Goal: Check status

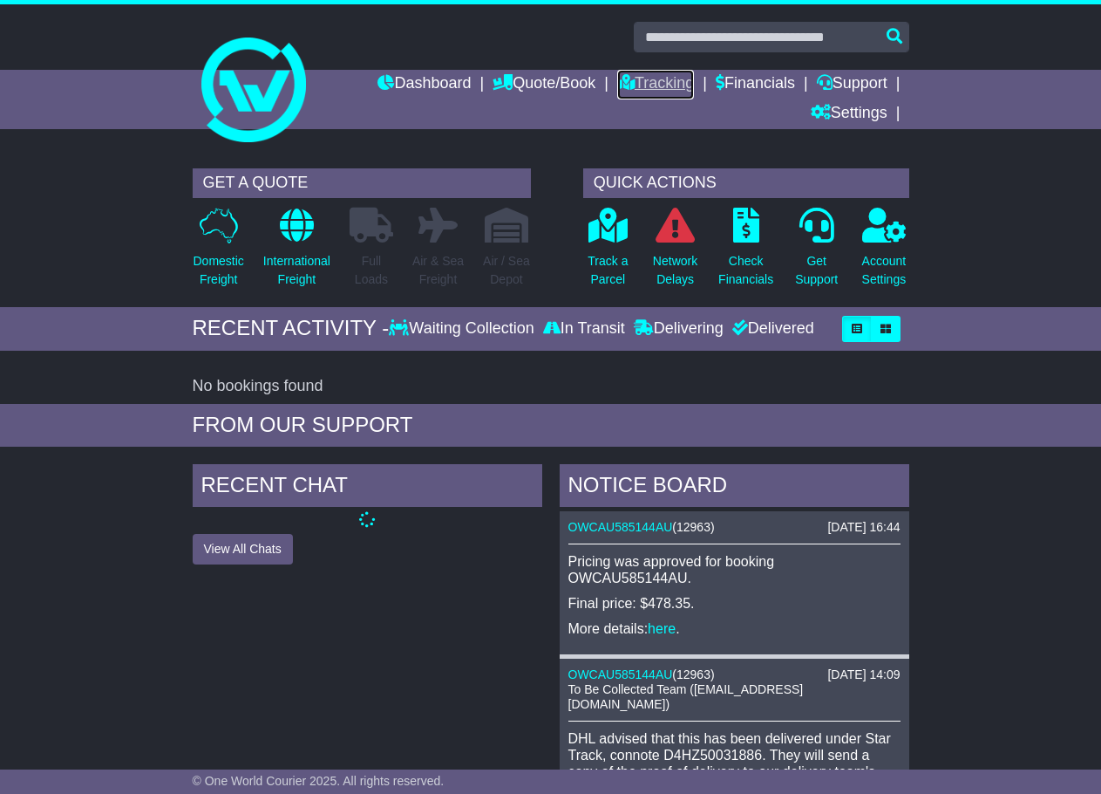
click at [635, 80] on link "Tracking" at bounding box center [655, 85] width 77 height 30
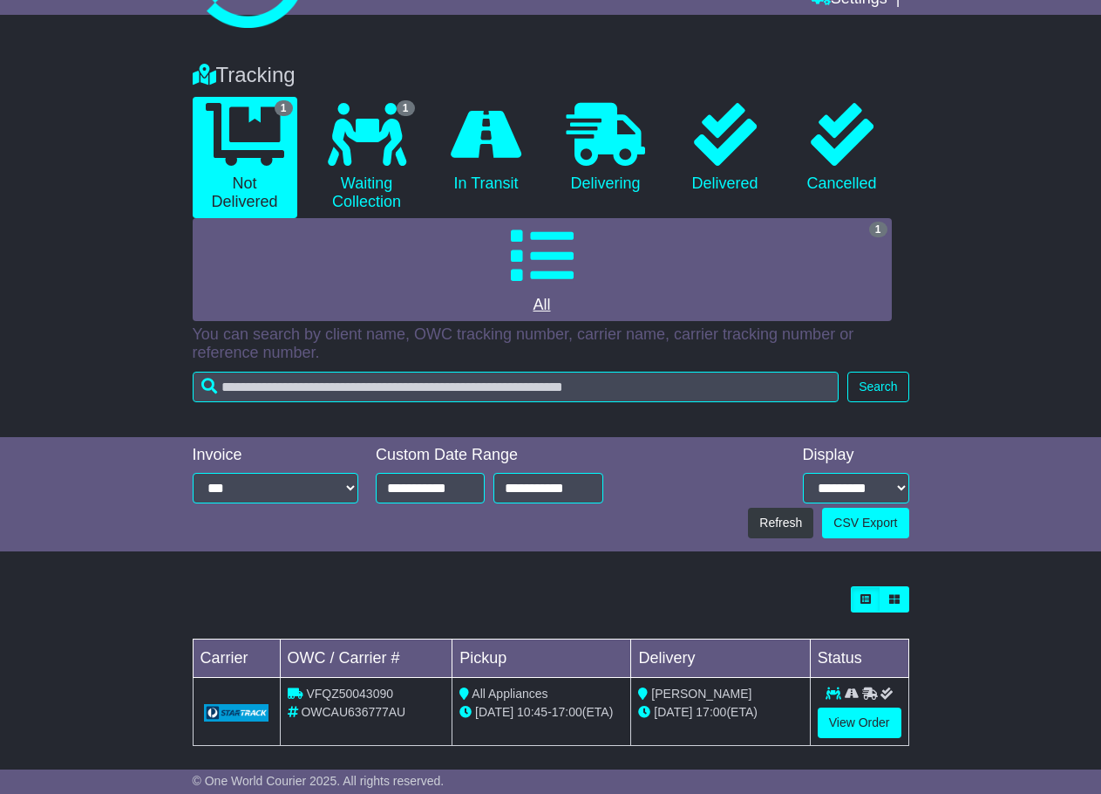
scroll to position [128, 0]
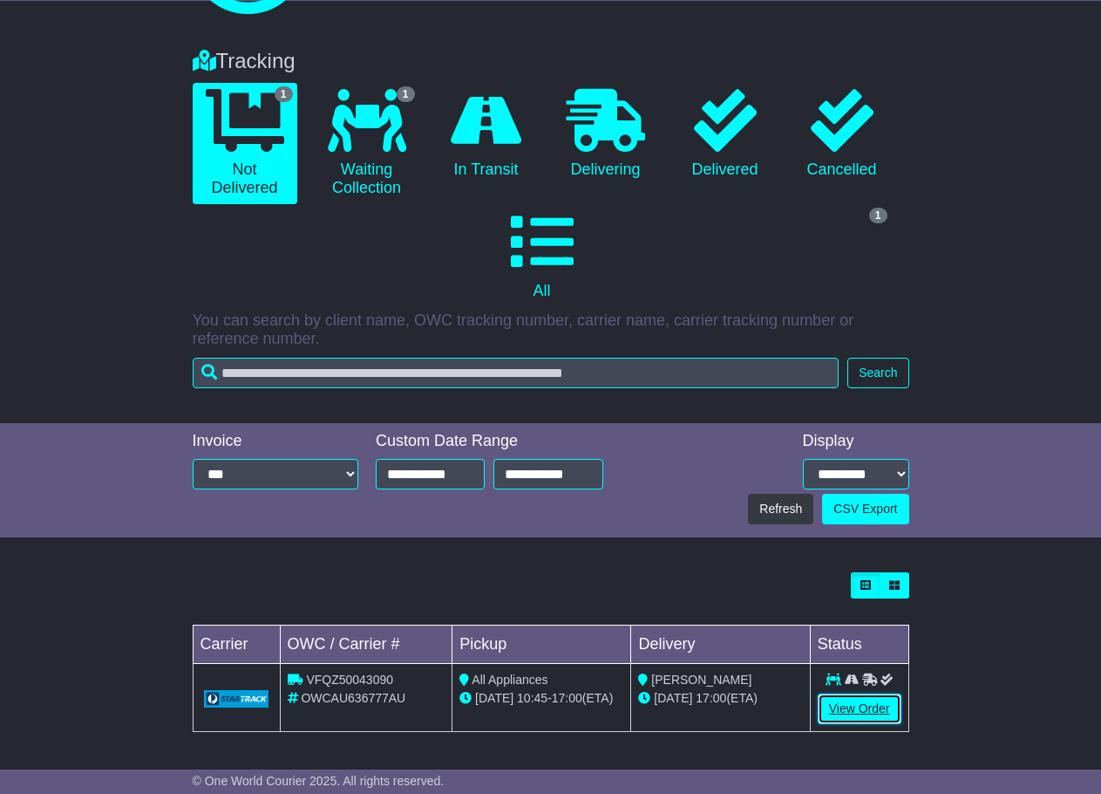
click at [832, 708] on link "View Order" at bounding box center [860, 708] width 84 height 31
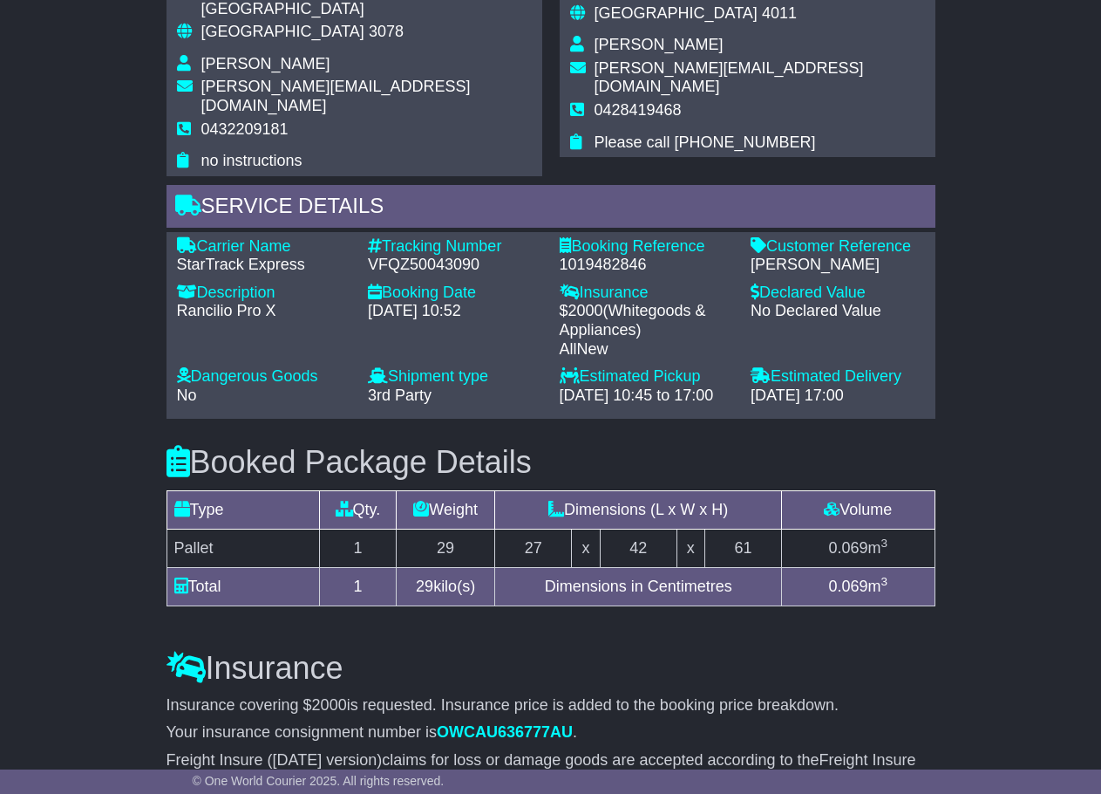
scroll to position [1395, 0]
click at [456, 255] on div "VFQZ50043090" at bounding box center [455, 264] width 174 height 19
copy div "VFQZ50043090"
click at [325, 283] on div "Description - Rancilio Pro X" at bounding box center [264, 325] width 192 height 84
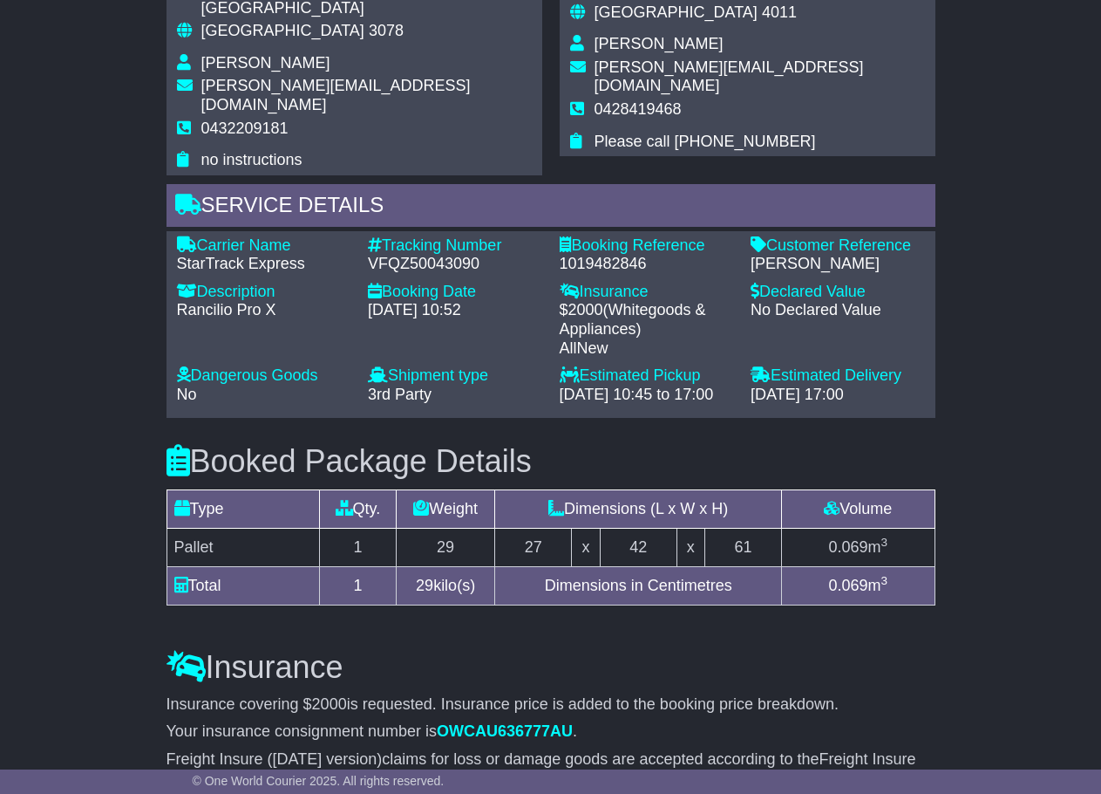
click at [428, 255] on div "VFQZ50043090" at bounding box center [455, 264] width 174 height 19
copy div "VFQZ50043090"
click at [588, 255] on div "1019482846" at bounding box center [647, 264] width 174 height 19
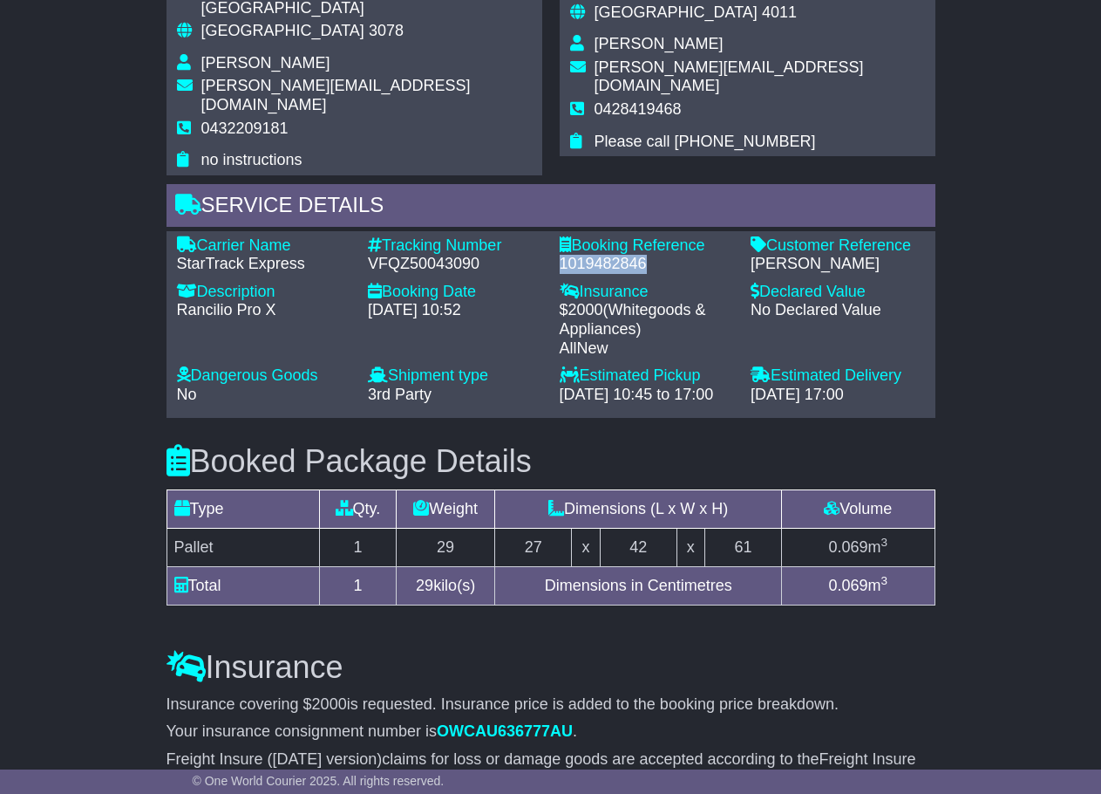
copy div "1019482846"
click at [710, 301] on div "$ 2000 ( Whitegoods & Appliances ) AllNew" at bounding box center [647, 329] width 174 height 57
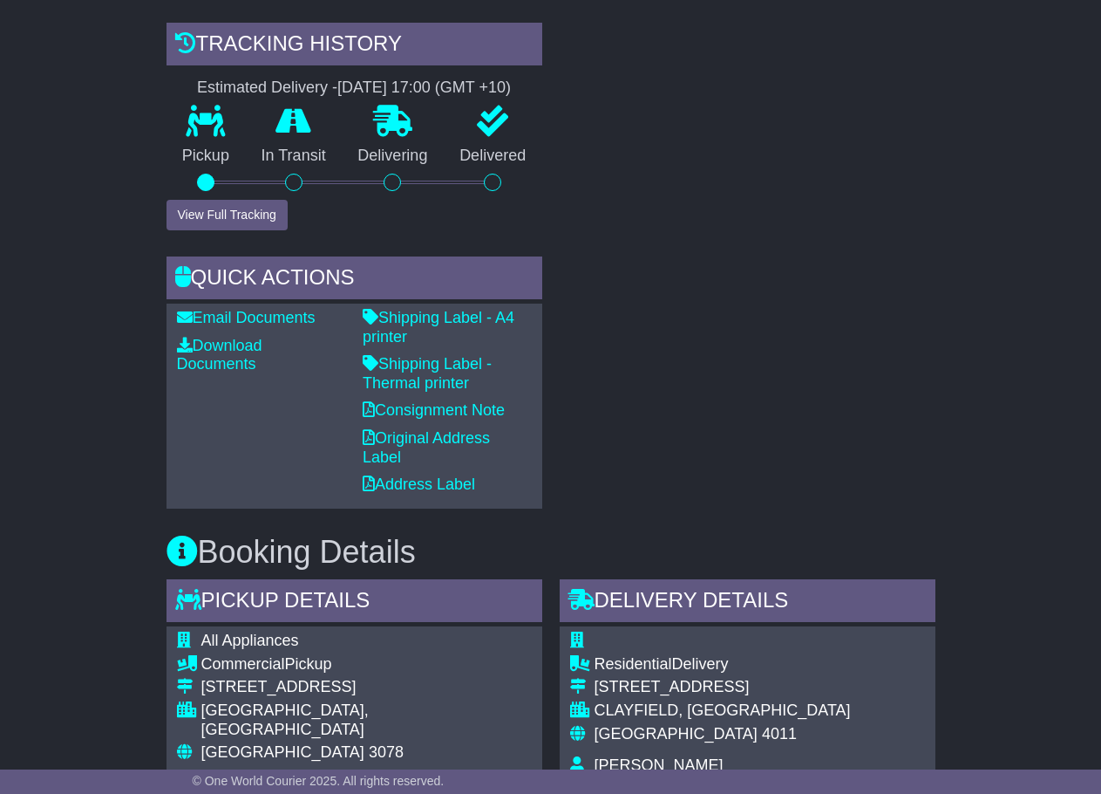
scroll to position [785, 0]
